Goal: Information Seeking & Learning: Learn about a topic

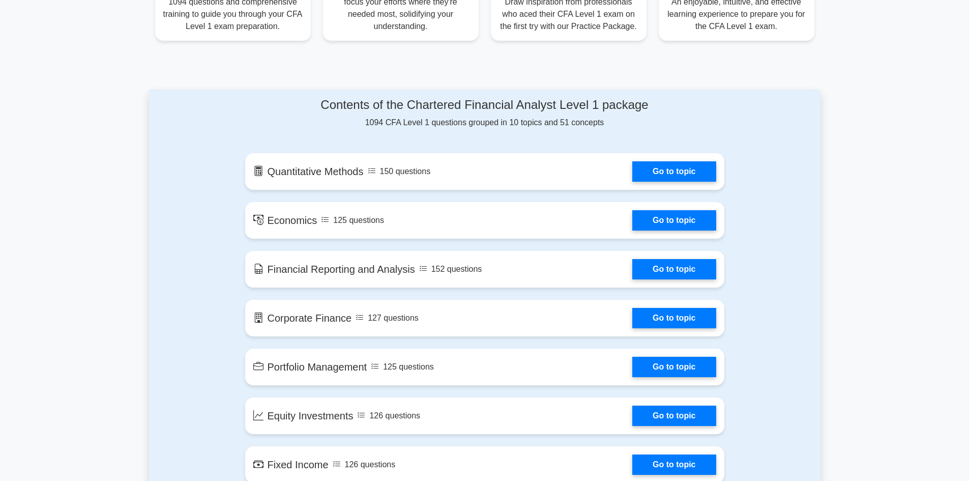
scroll to position [509, 0]
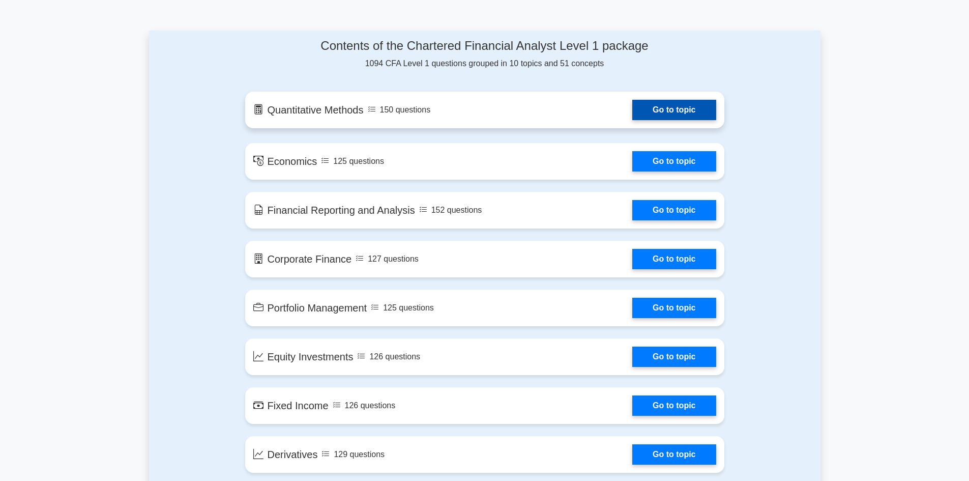
click at [647, 111] on link "Go to topic" at bounding box center [673, 110] width 83 height 20
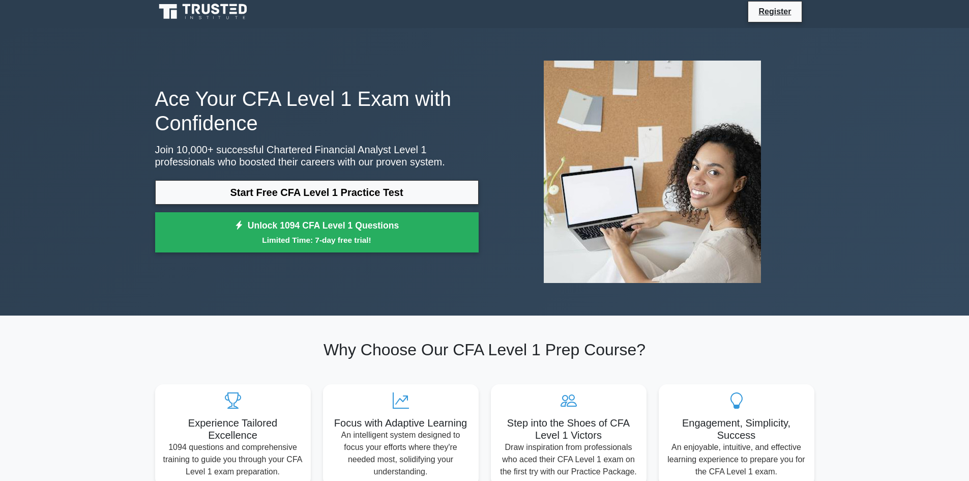
scroll to position [0, 0]
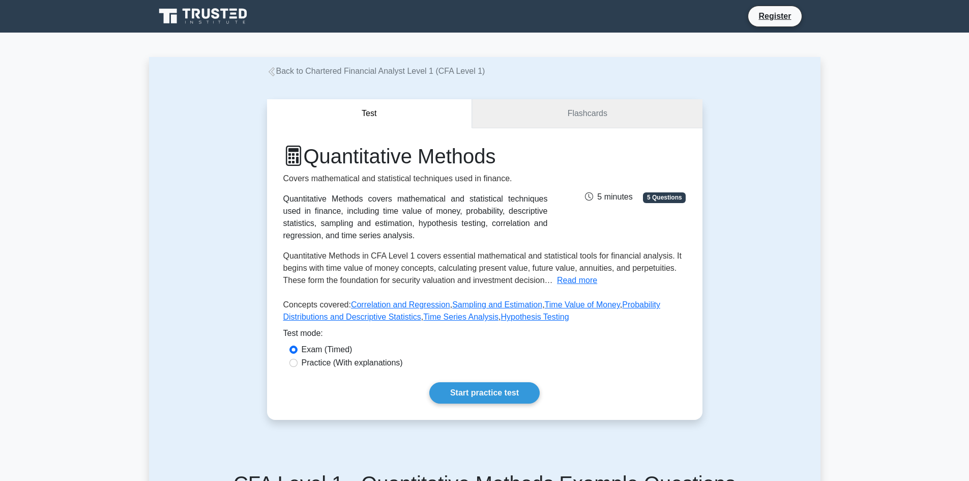
click at [569, 119] on link "Flashcards" at bounding box center [587, 113] width 230 height 29
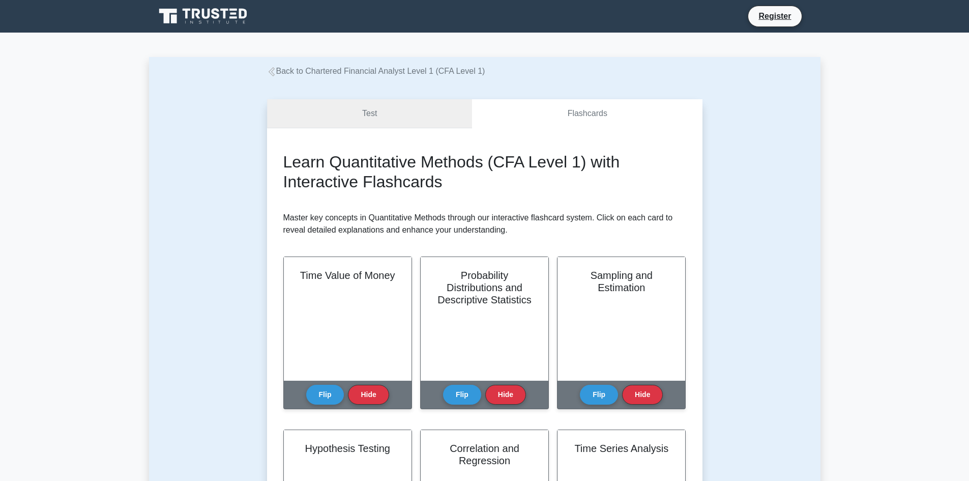
click at [417, 118] on link "Test" at bounding box center [369, 113] width 205 height 29
